Goal: Task Accomplishment & Management: Manage account settings

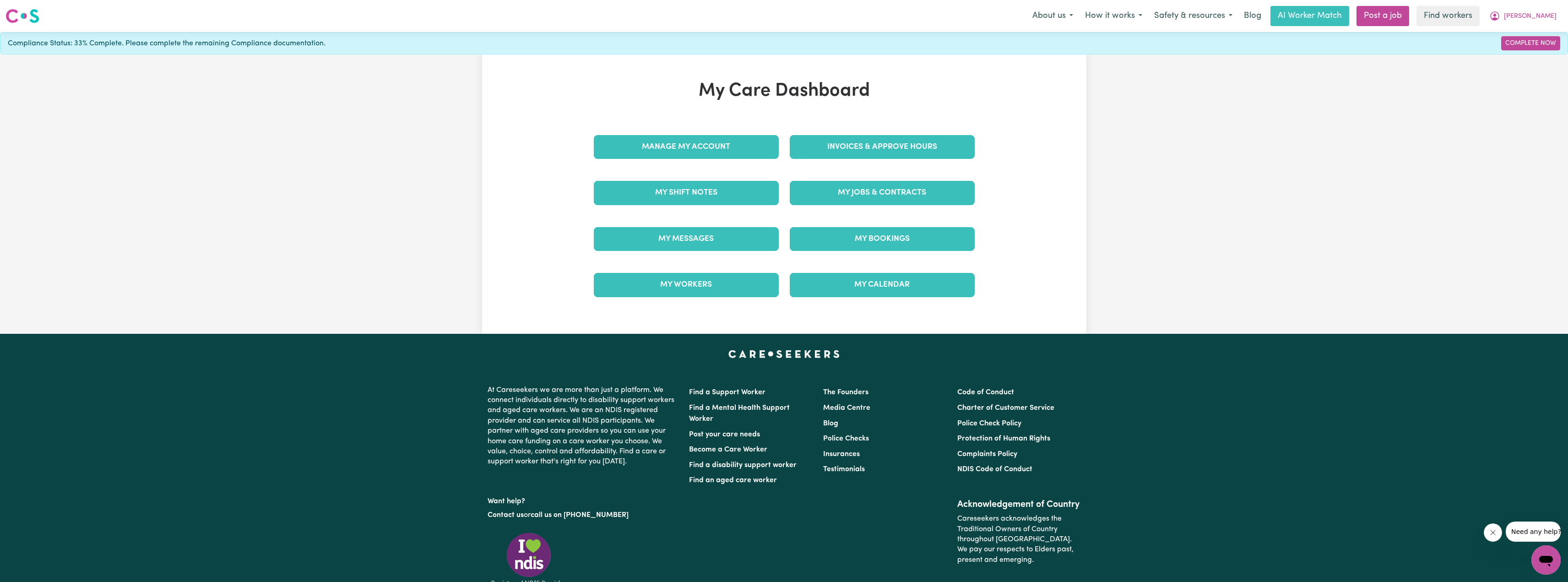
click at [863, 164] on div "Invoices & Approve Hours" at bounding box center [882, 147] width 196 height 46
click at [867, 155] on link "Invoices & Approve Hours" at bounding box center [882, 147] width 185 height 24
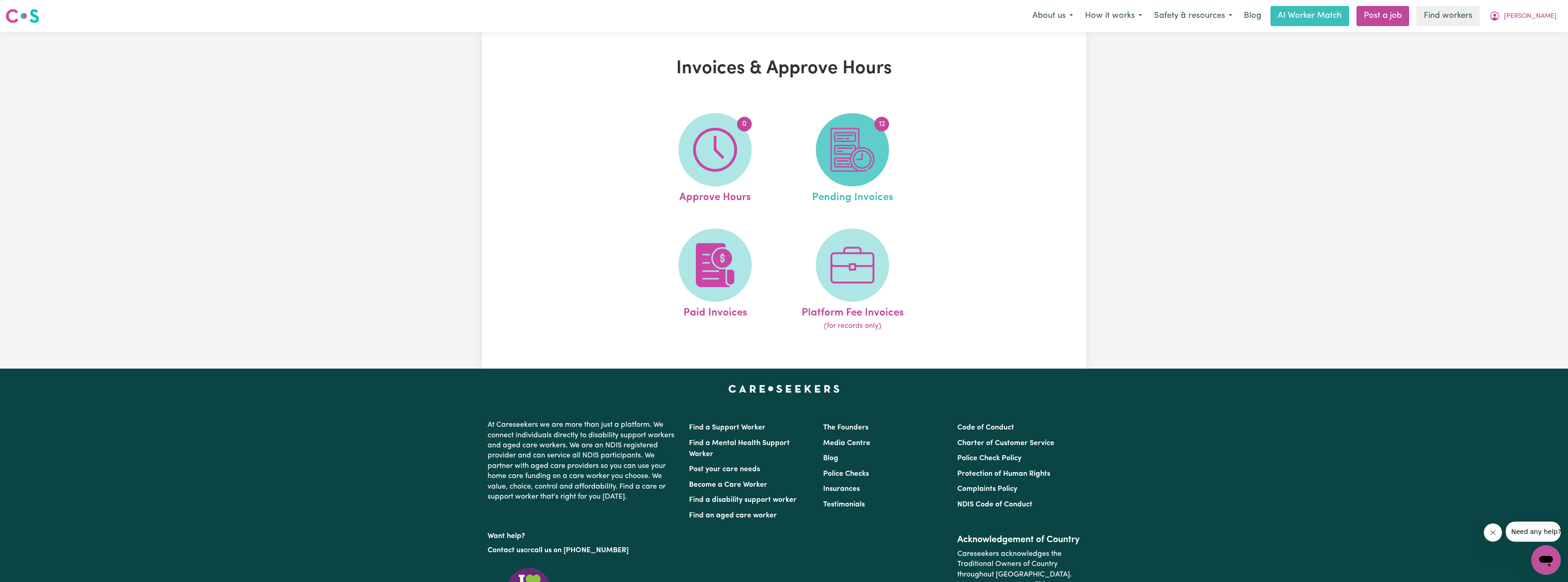
click at [835, 158] on img at bounding box center [852, 150] width 44 height 44
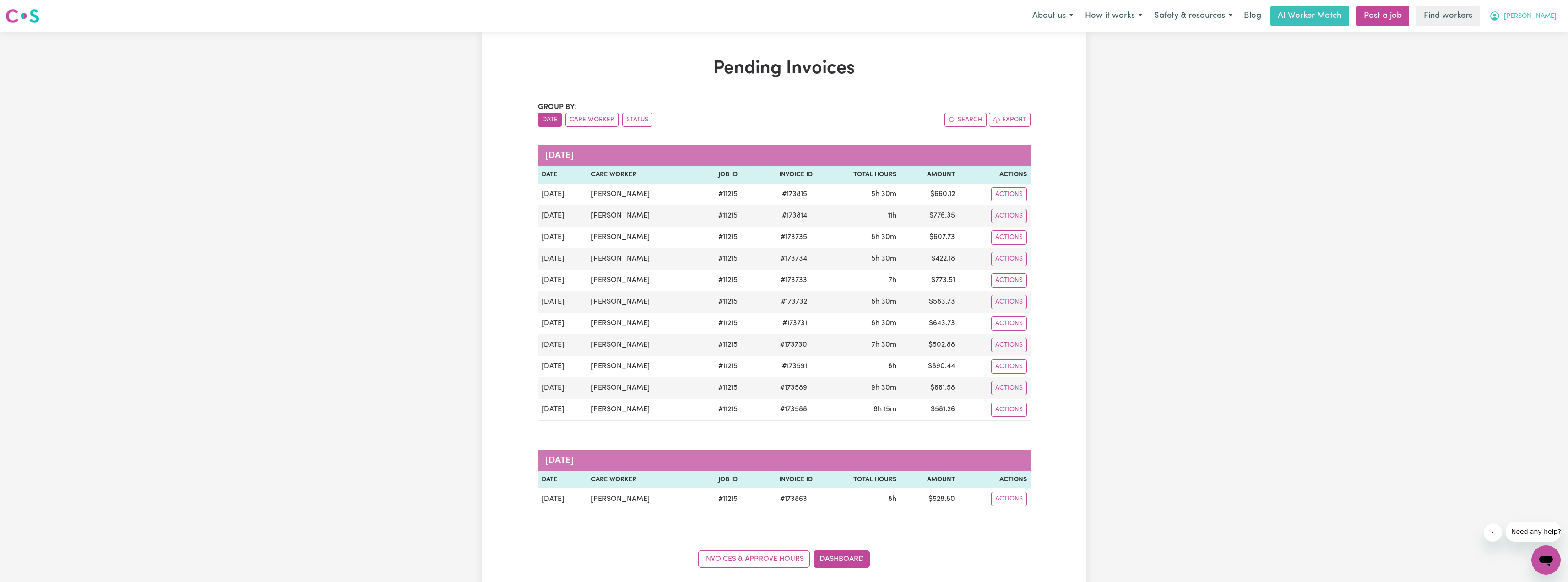
click at [1543, 21] on span "[PERSON_NAME]" at bounding box center [1530, 16] width 52 height 10
click at [1521, 34] on link "My Dashboard" at bounding box center [1525, 35] width 72 height 18
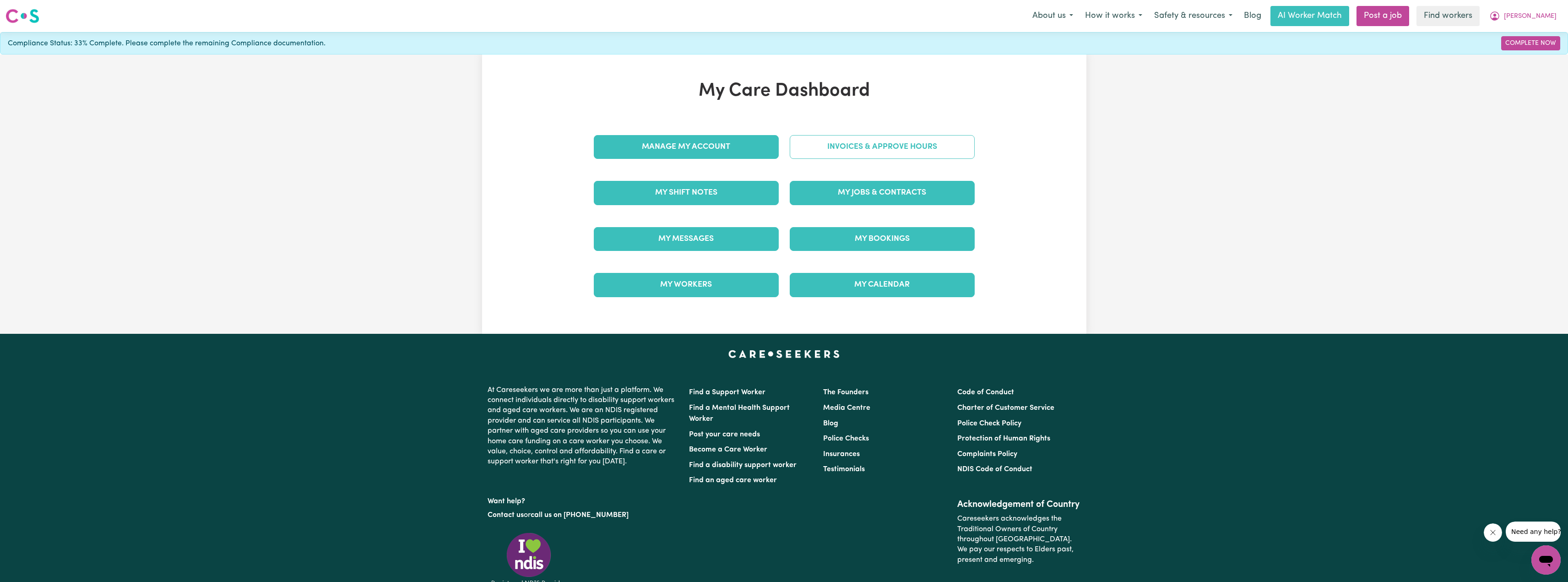
click at [902, 147] on link "Invoices & Approve Hours" at bounding box center [882, 147] width 185 height 24
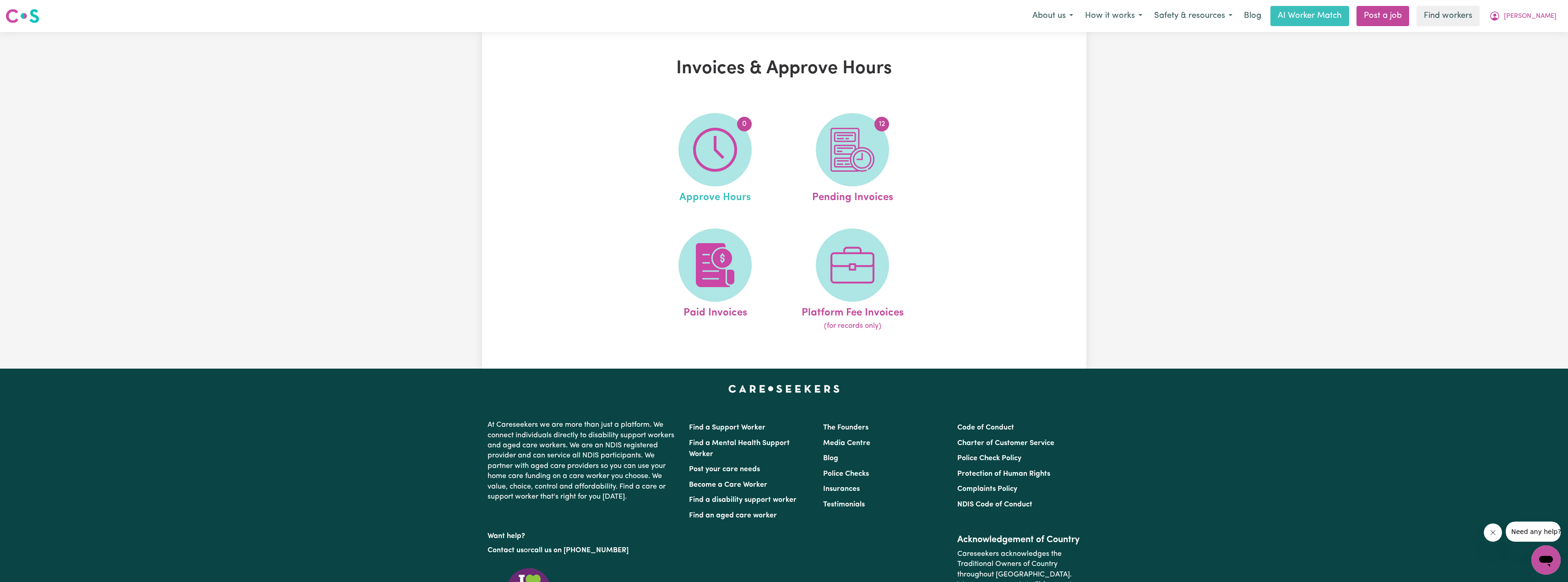
click at [757, 161] on link "0 Approve Hours" at bounding box center [715, 160] width 132 height 93
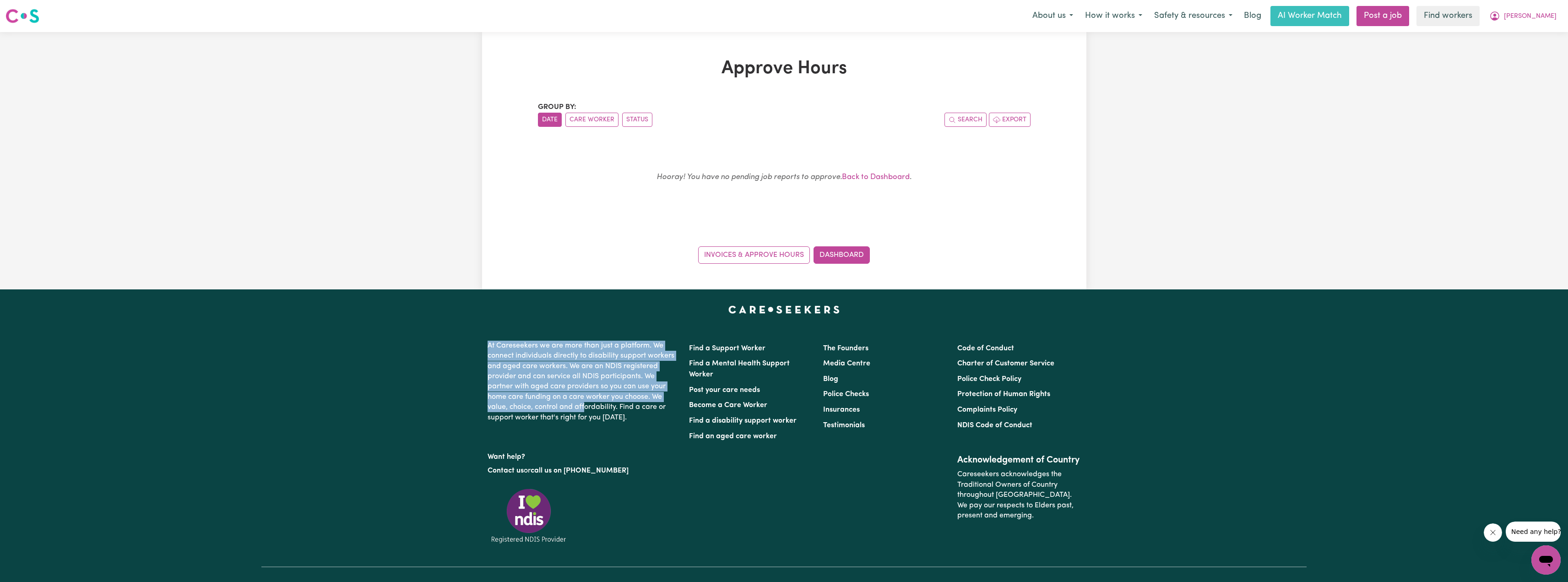
drag, startPoint x: 480, startPoint y: 345, endPoint x: 585, endPoint y: 407, distance: 121.9
click at [585, 407] on footer "At Careseekers we are more than just a platform. We connect individuals directl…" at bounding box center [784, 471] width 1568 height 365
